Goal: Information Seeking & Learning: Understand process/instructions

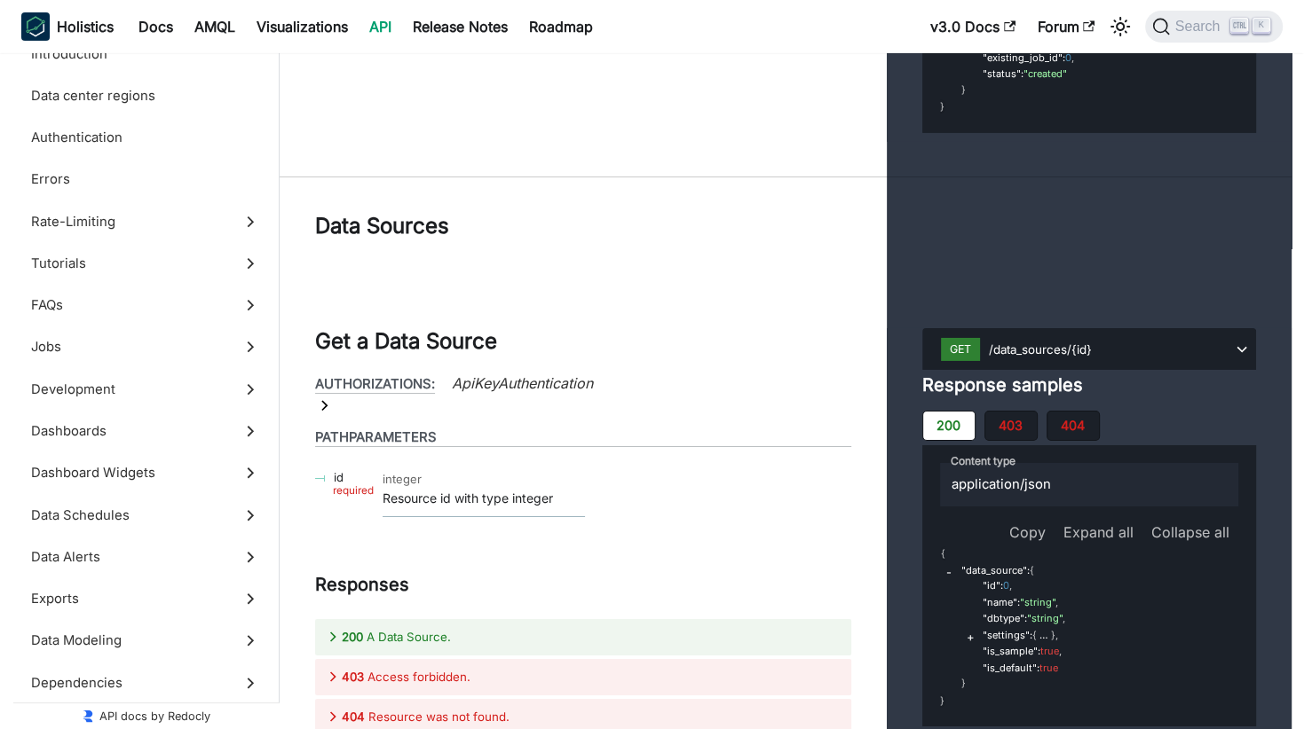
scroll to position [64683, 0]
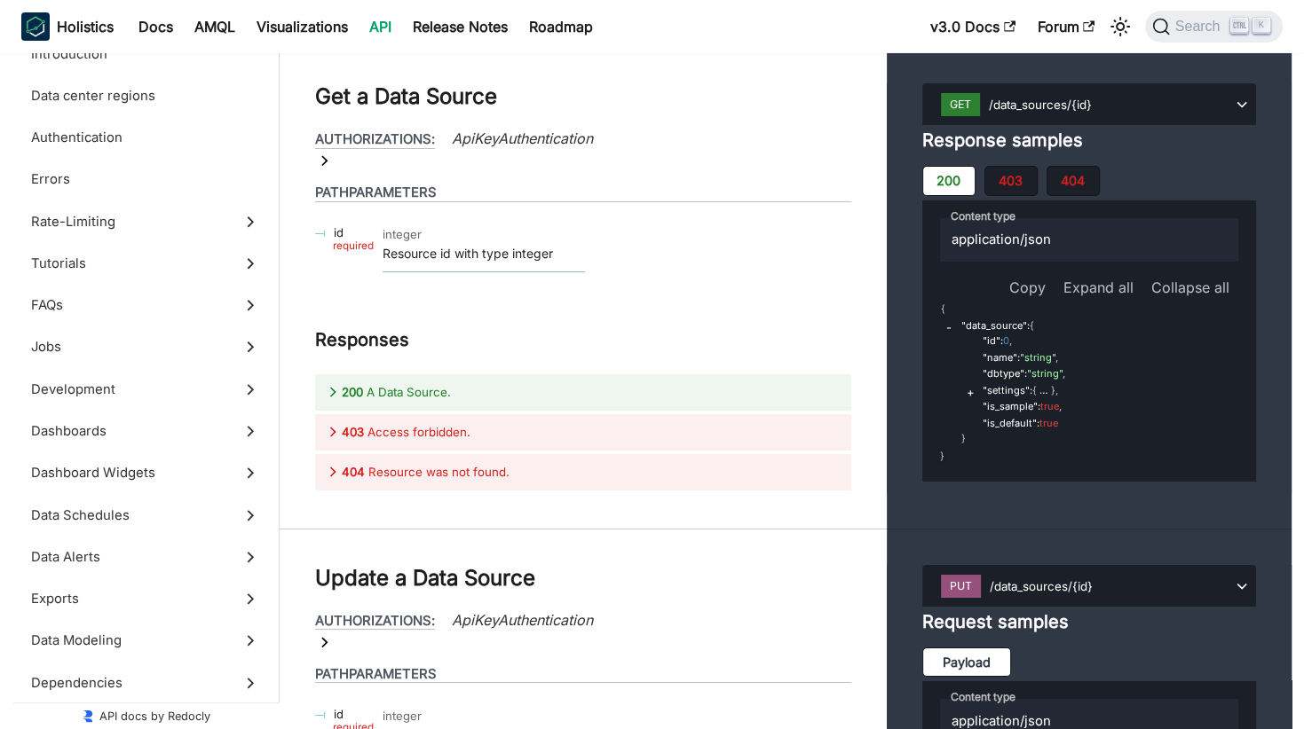
scroll to position [64754, 0]
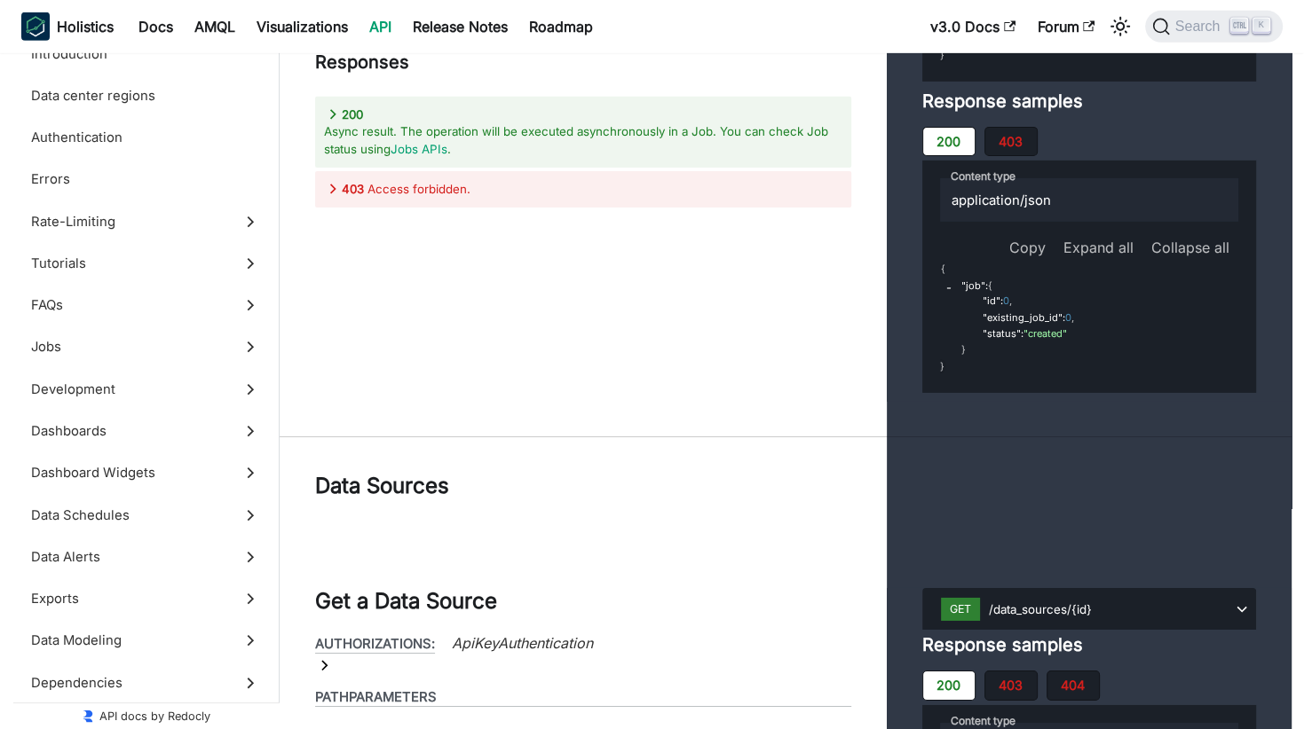
scroll to position [64186, 0]
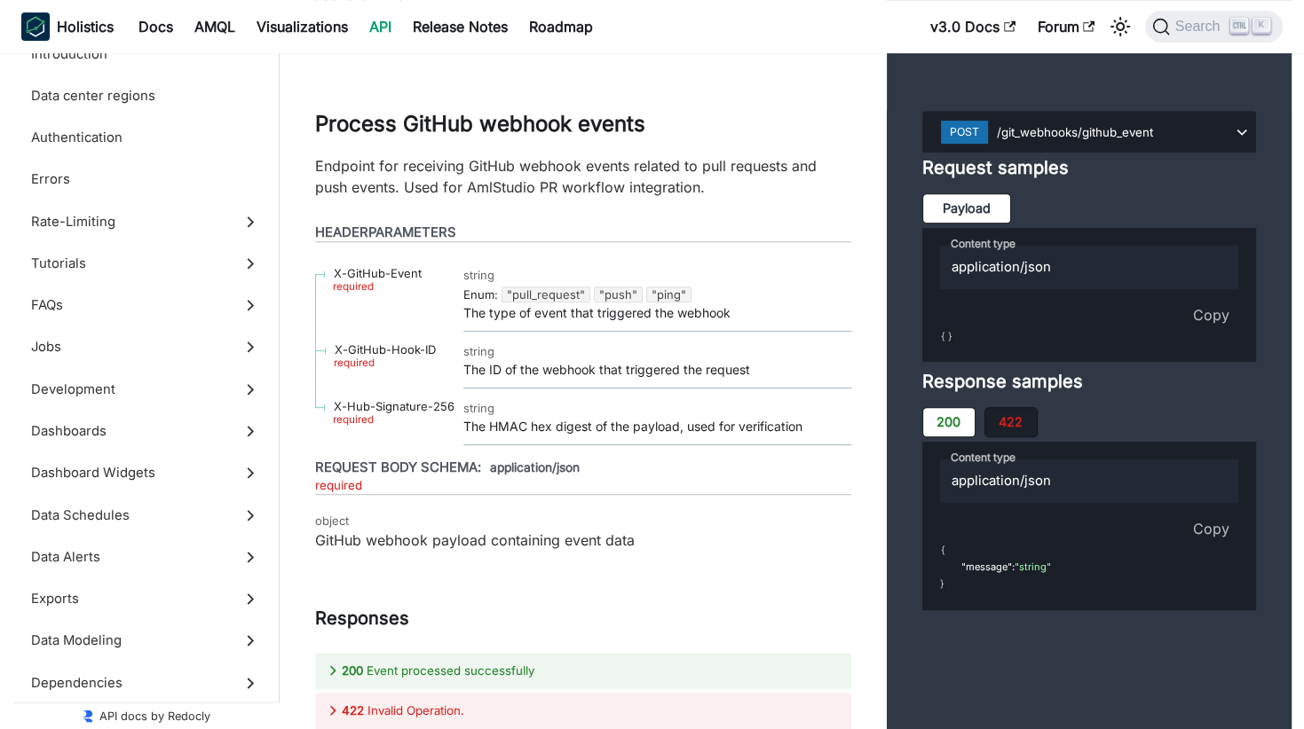
scroll to position [79457, 0]
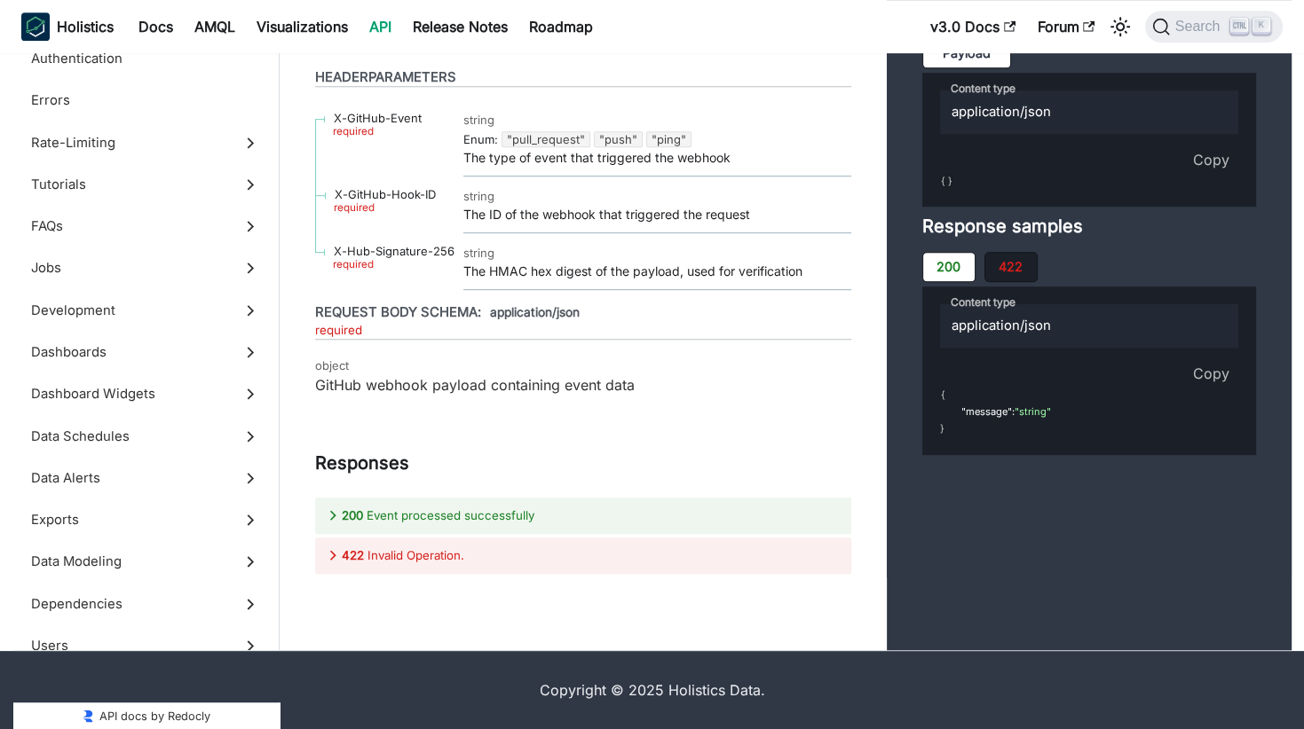
scroll to position [10196, 0]
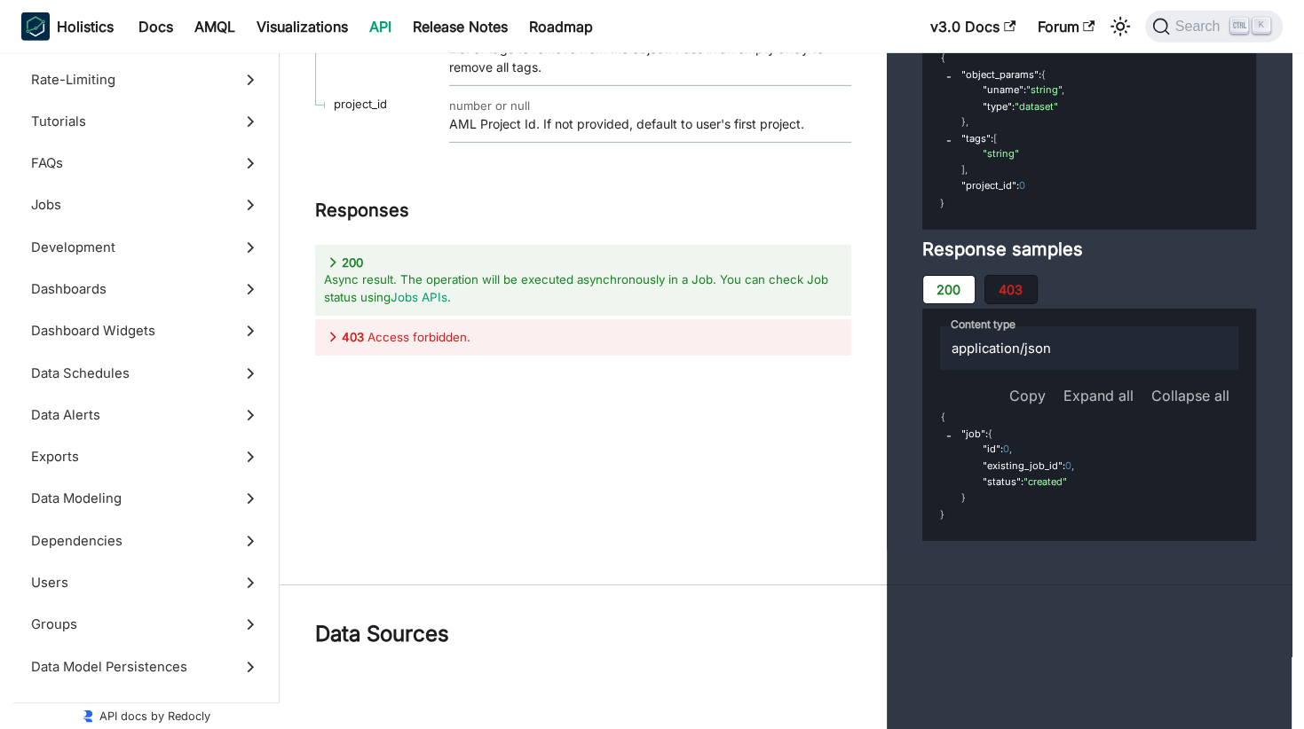
scroll to position [64108, 0]
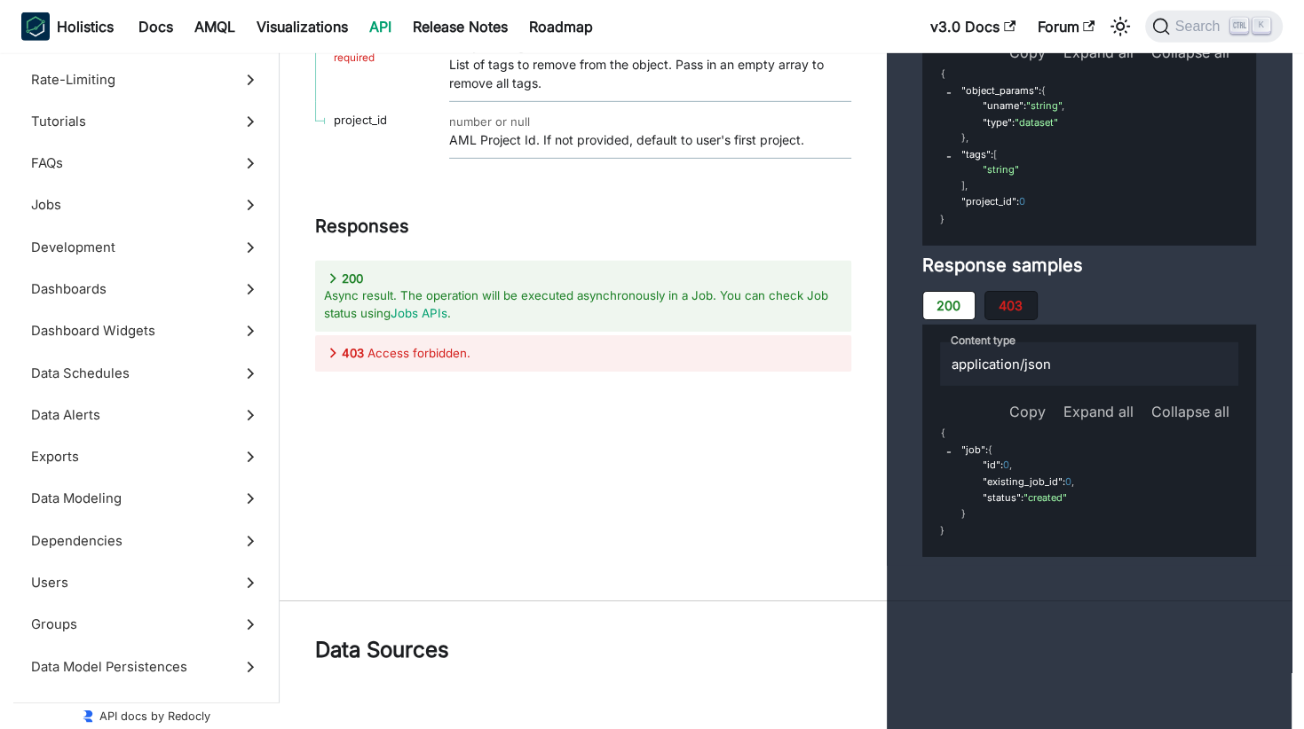
scroll to position [64179, 0]
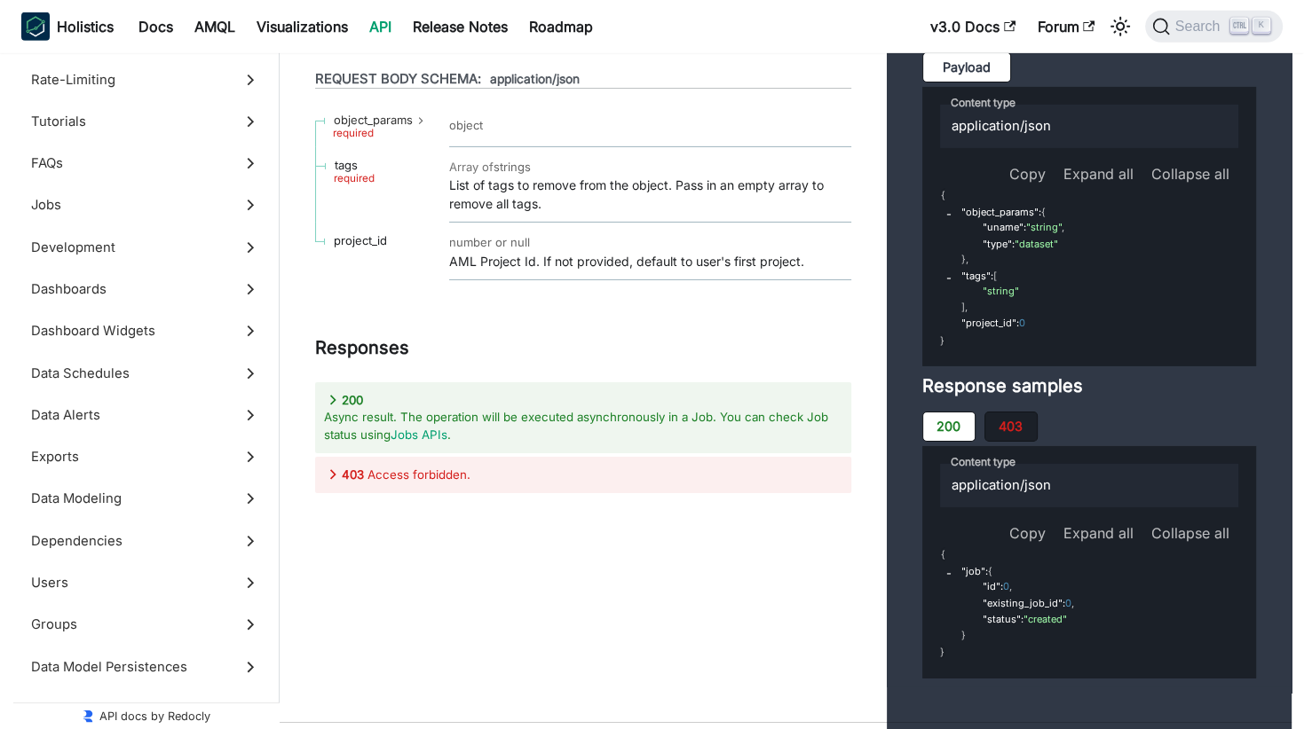
scroll to position [64392, 0]
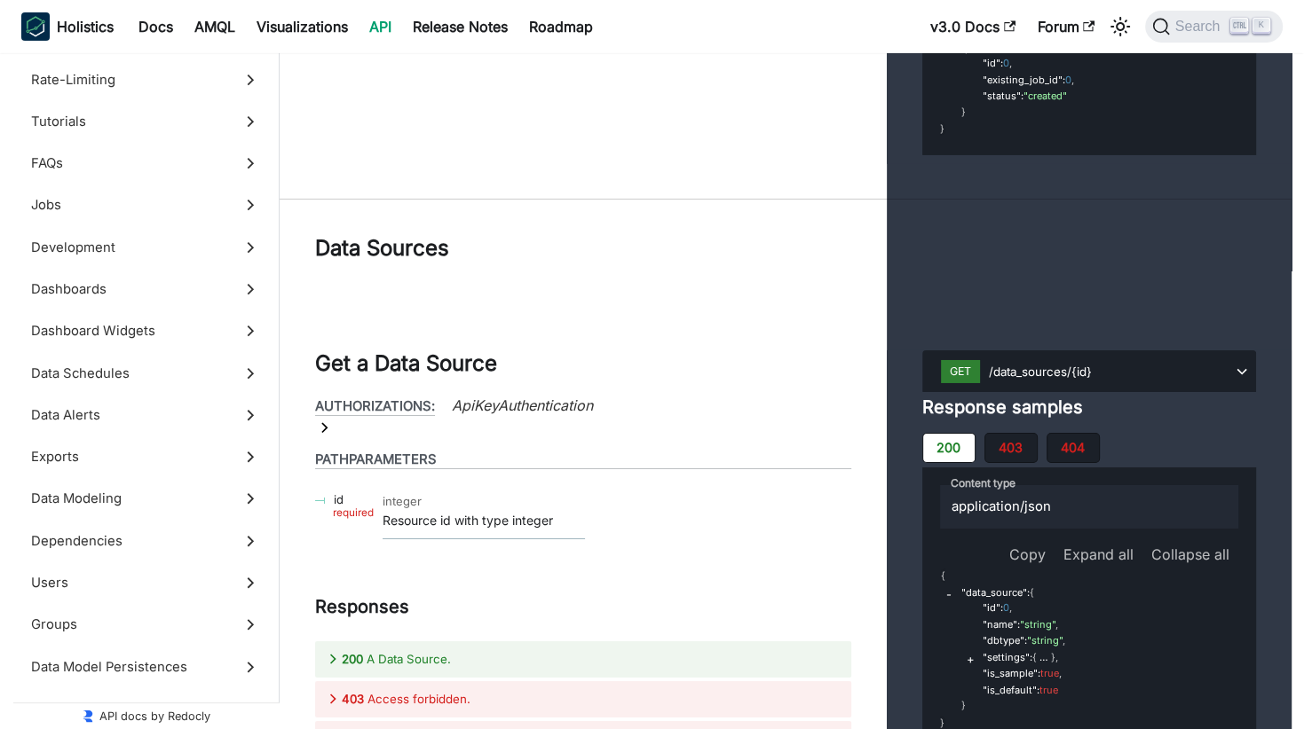
scroll to position [64534, 0]
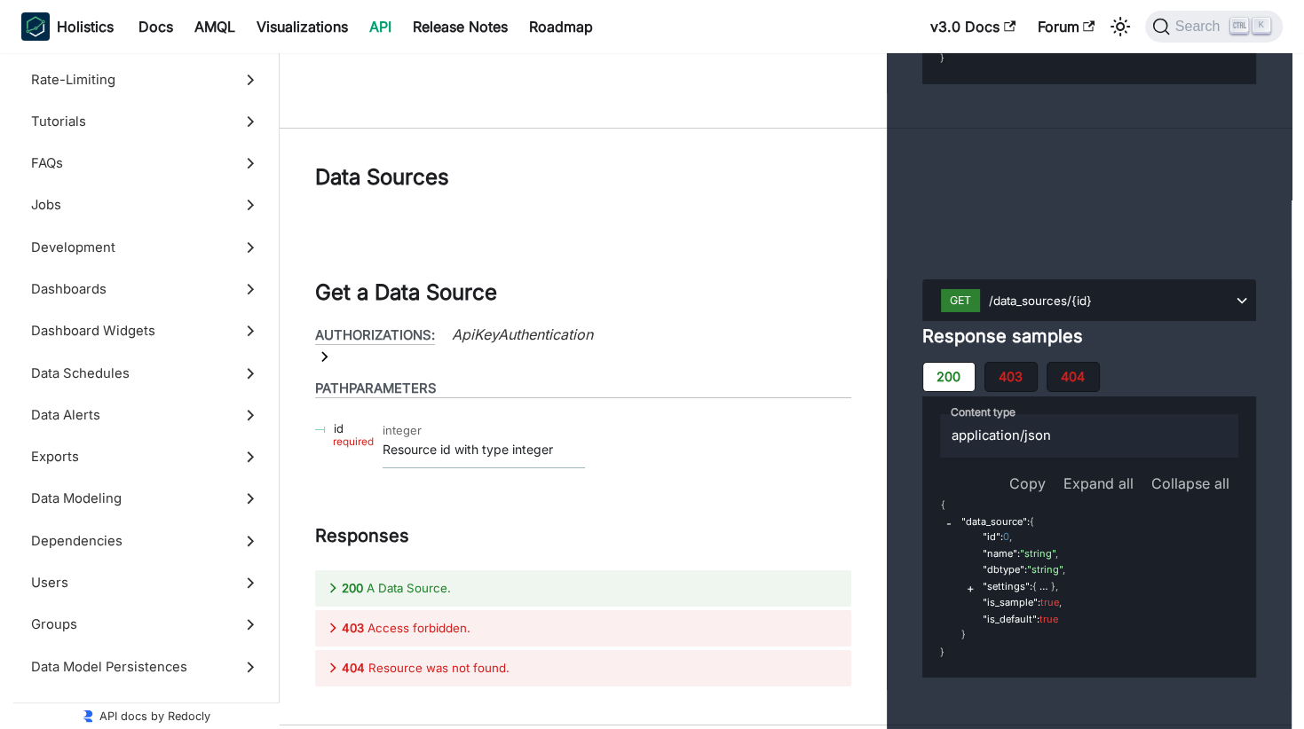
drag, startPoint x: 558, startPoint y: 516, endPoint x: 658, endPoint y: 518, distance: 99.4
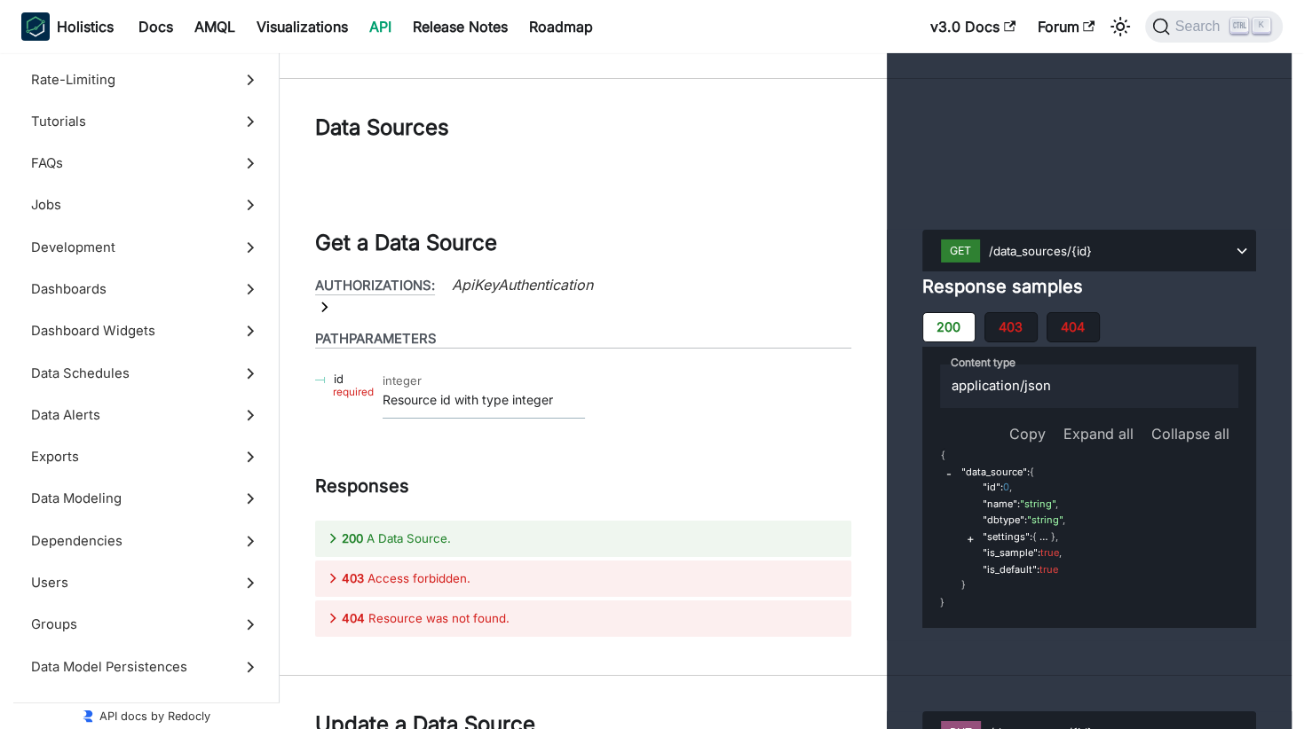
scroll to position [64605, 0]
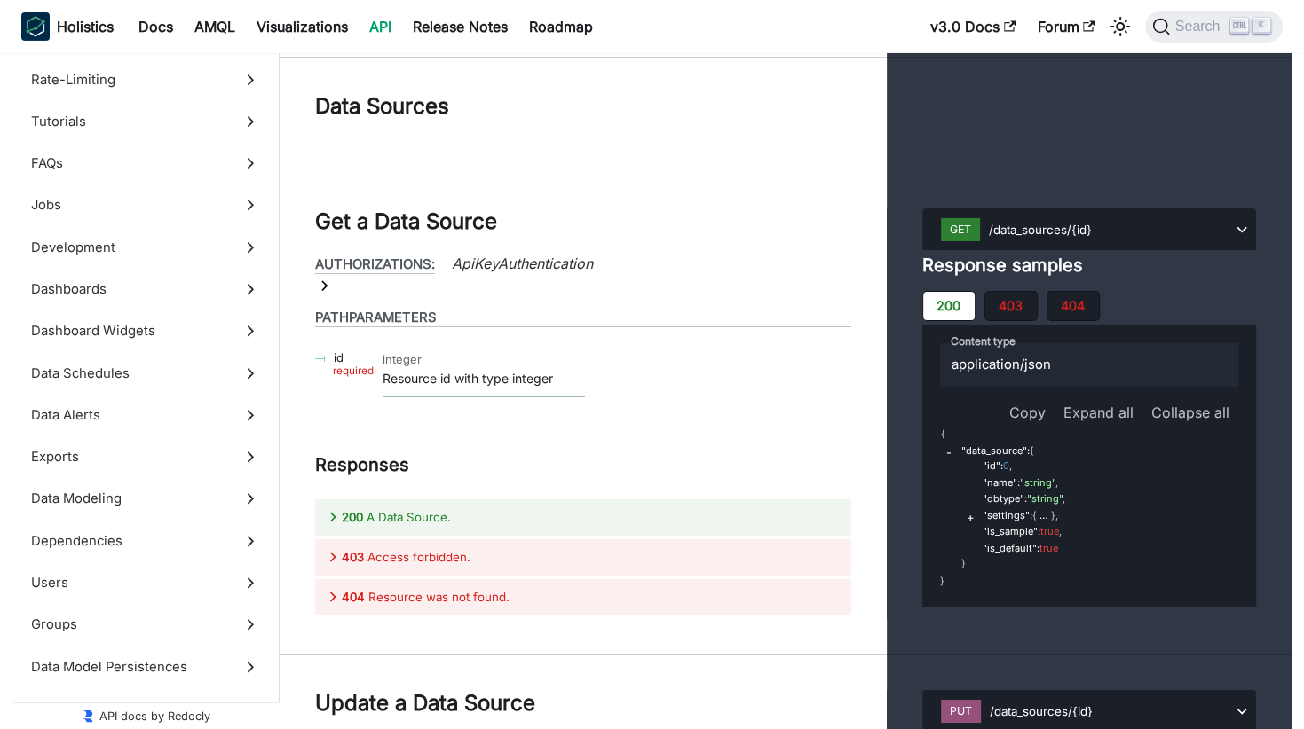
drag, startPoint x: 514, startPoint y: 538, endPoint x: 608, endPoint y: 651, distance: 147.5
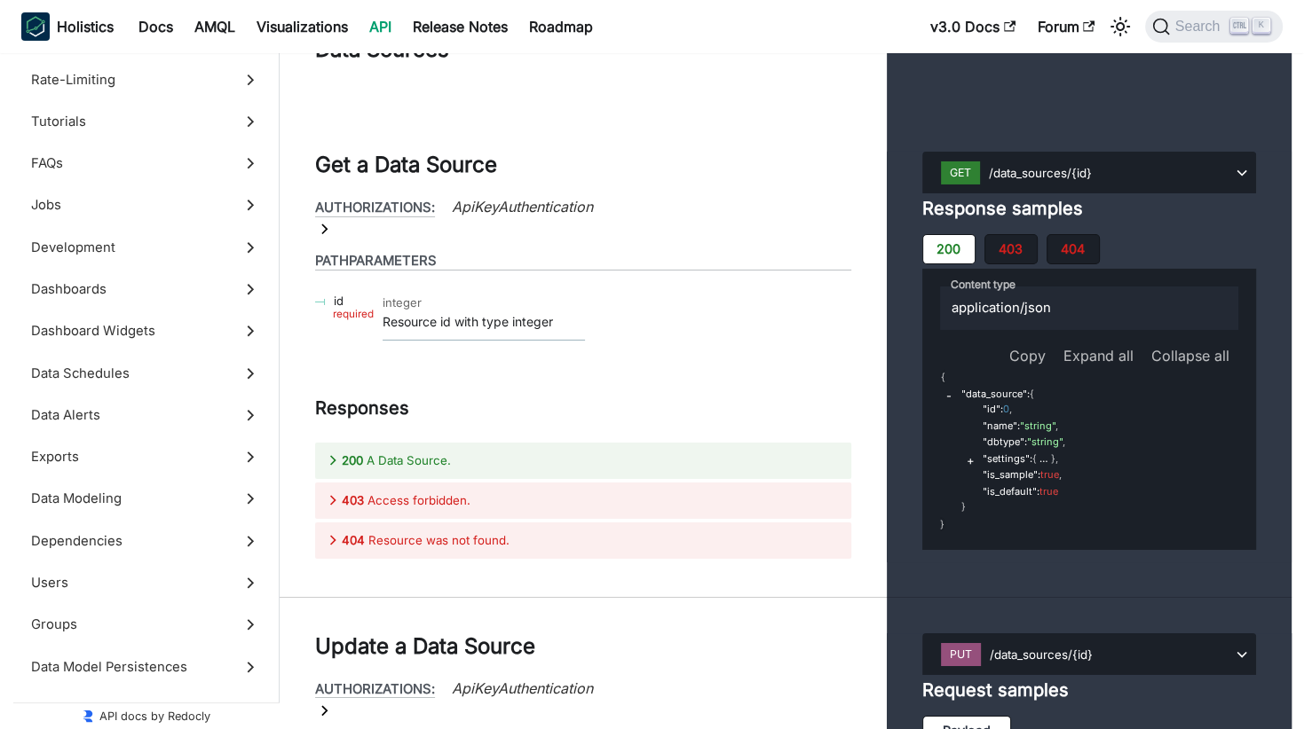
scroll to position [64747, 0]
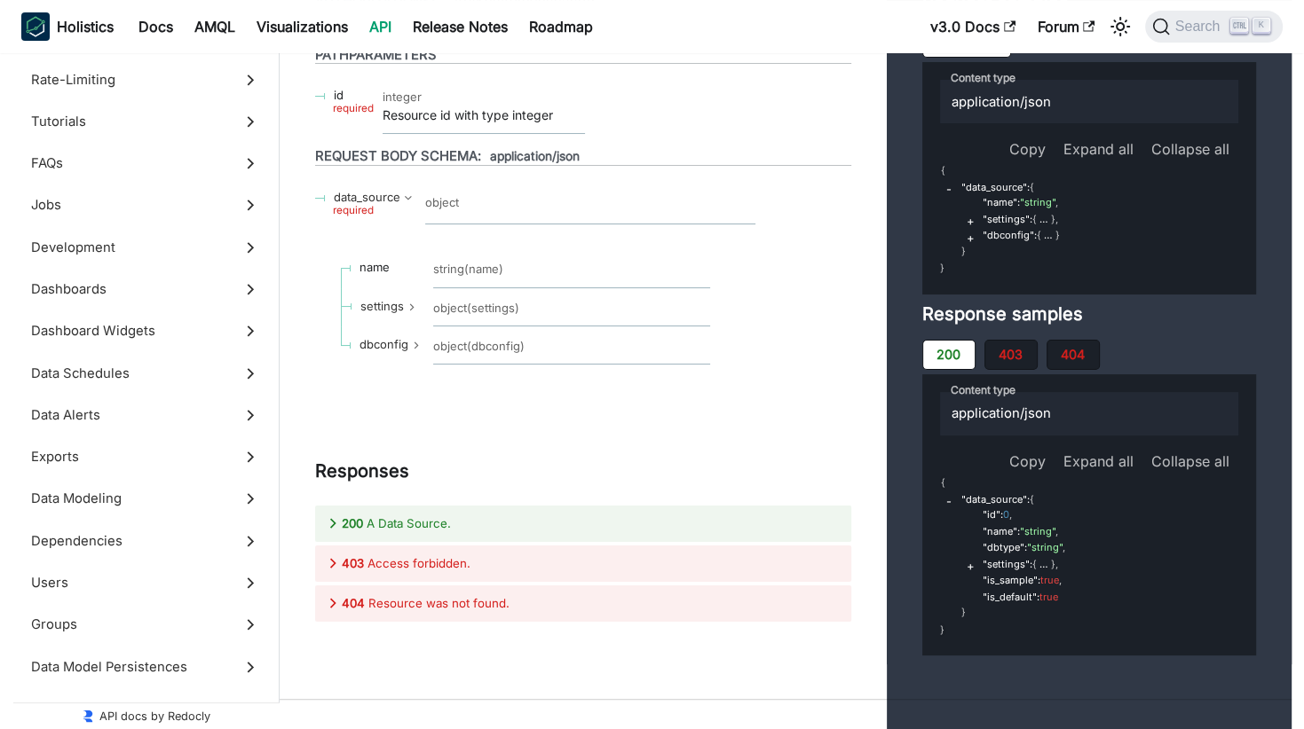
scroll to position [65386, 0]
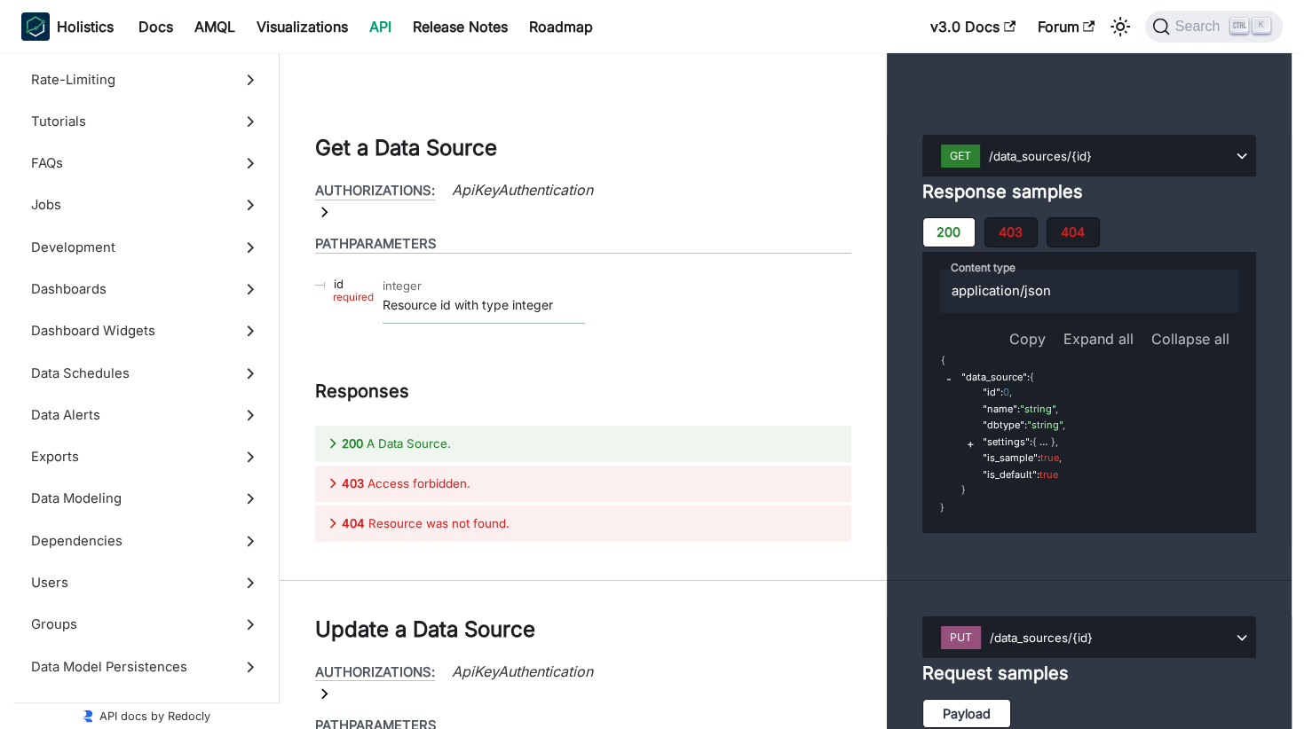
scroll to position [64676, 0]
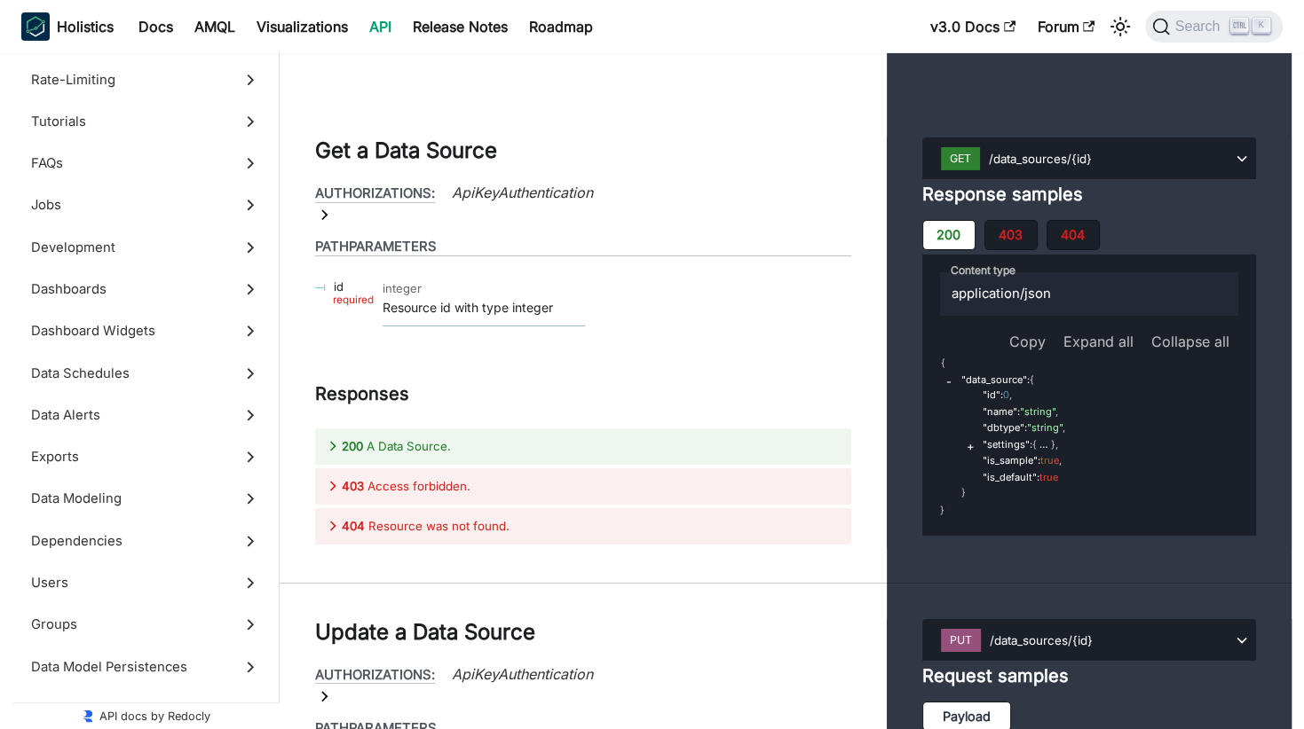
scroll to position [64605, 0]
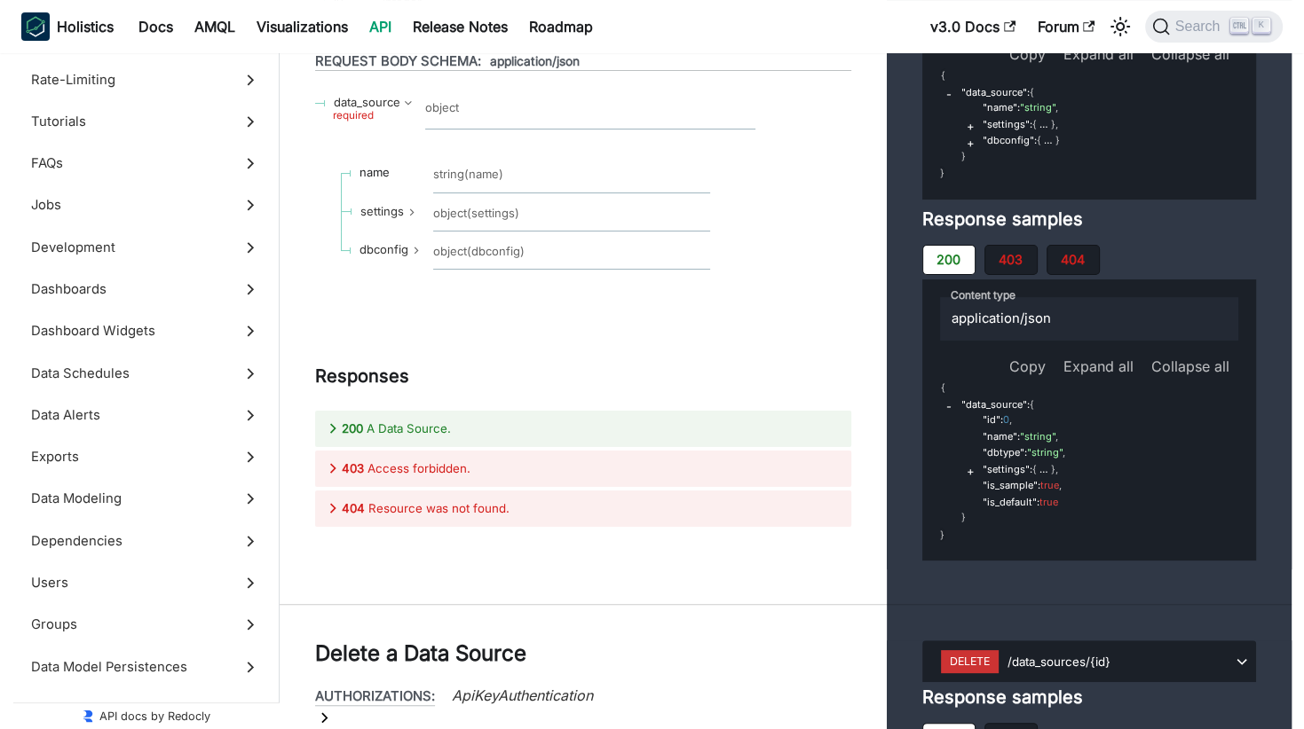
scroll to position [65457, 0]
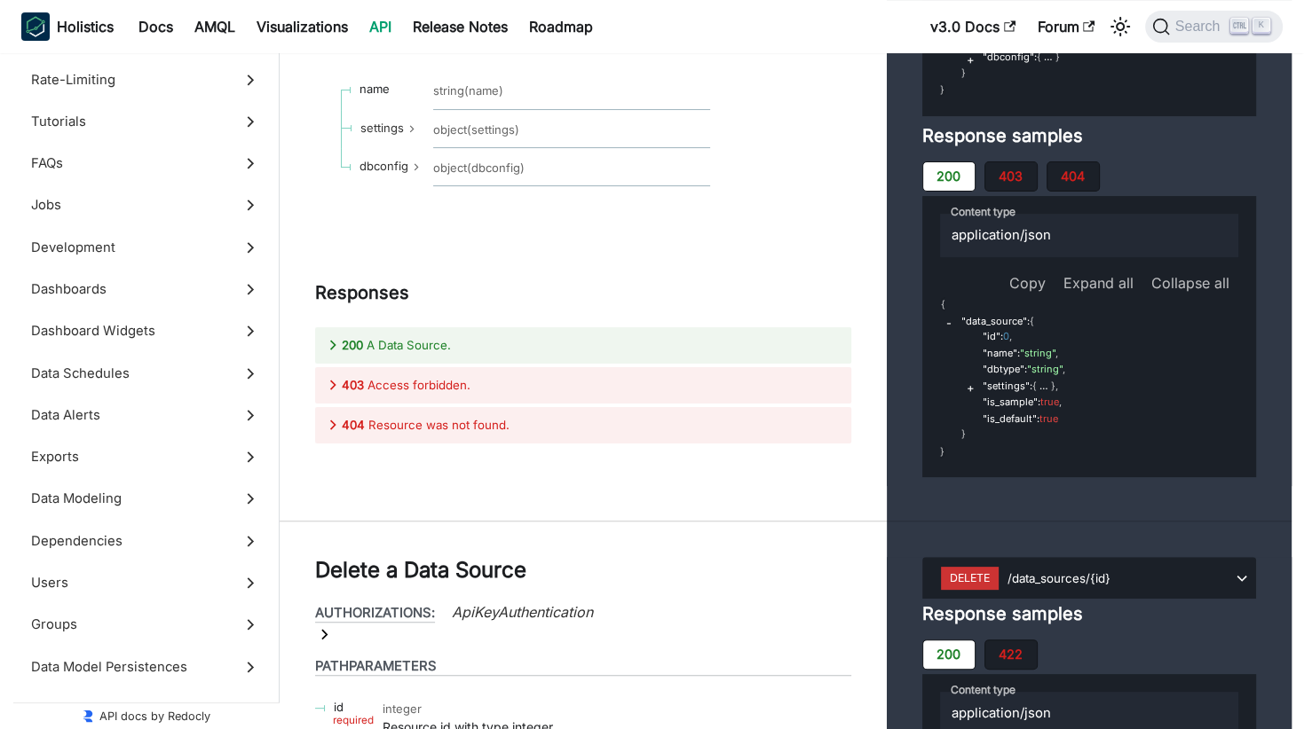
scroll to position [65457, 0]
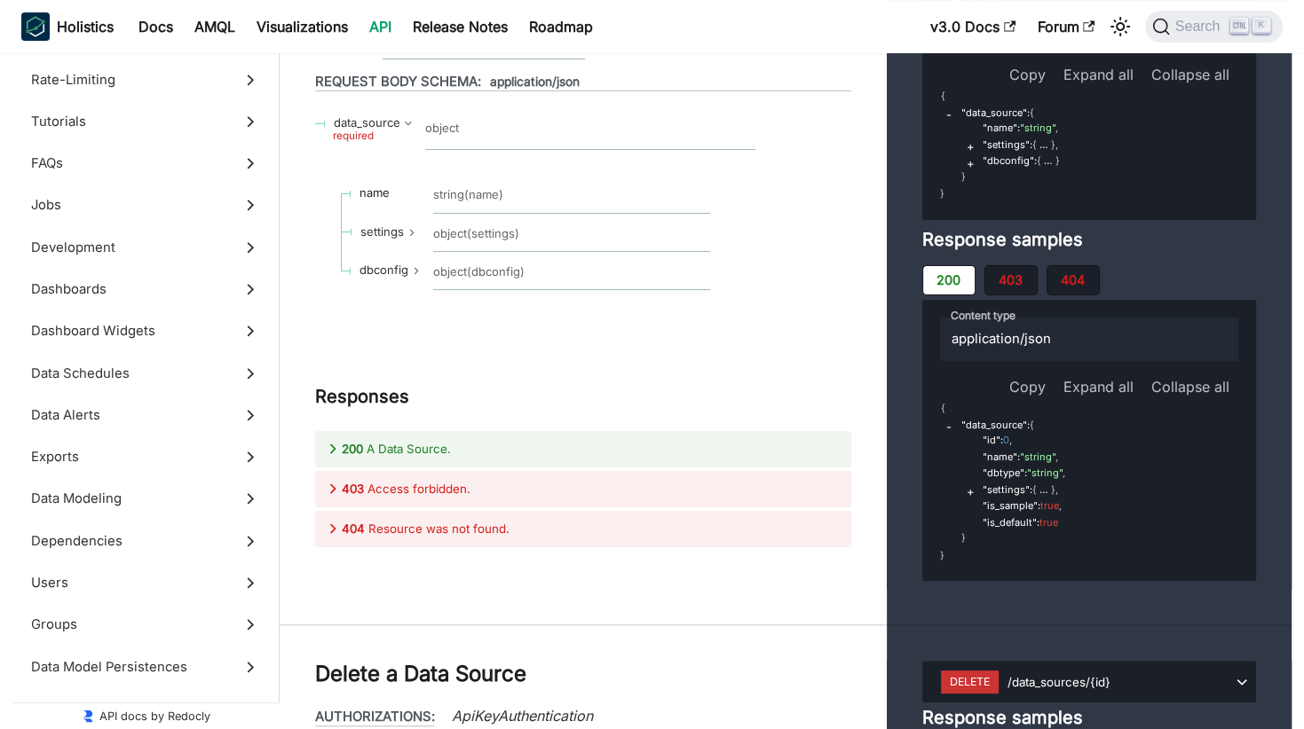
scroll to position [65457, 0]
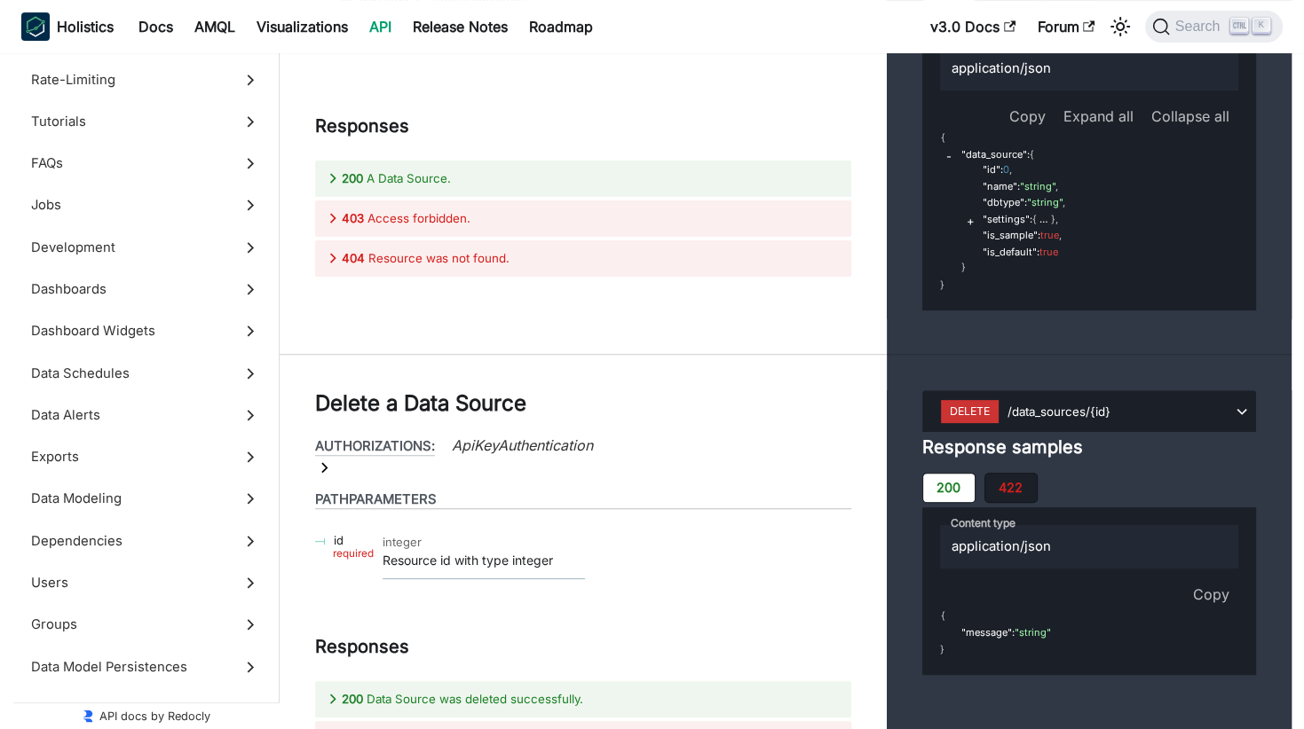
scroll to position [65670, 0]
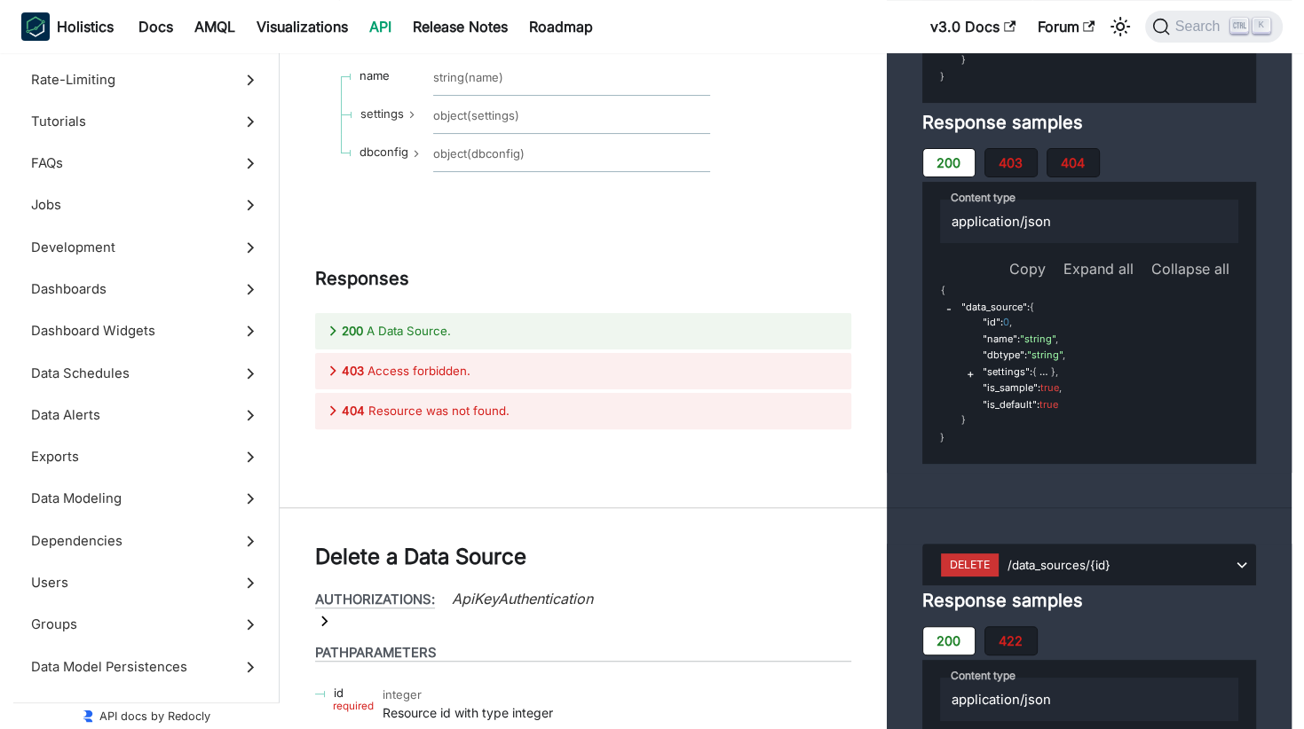
scroll to position [65457, 0]
